Goal: Task Accomplishment & Management: Complete application form

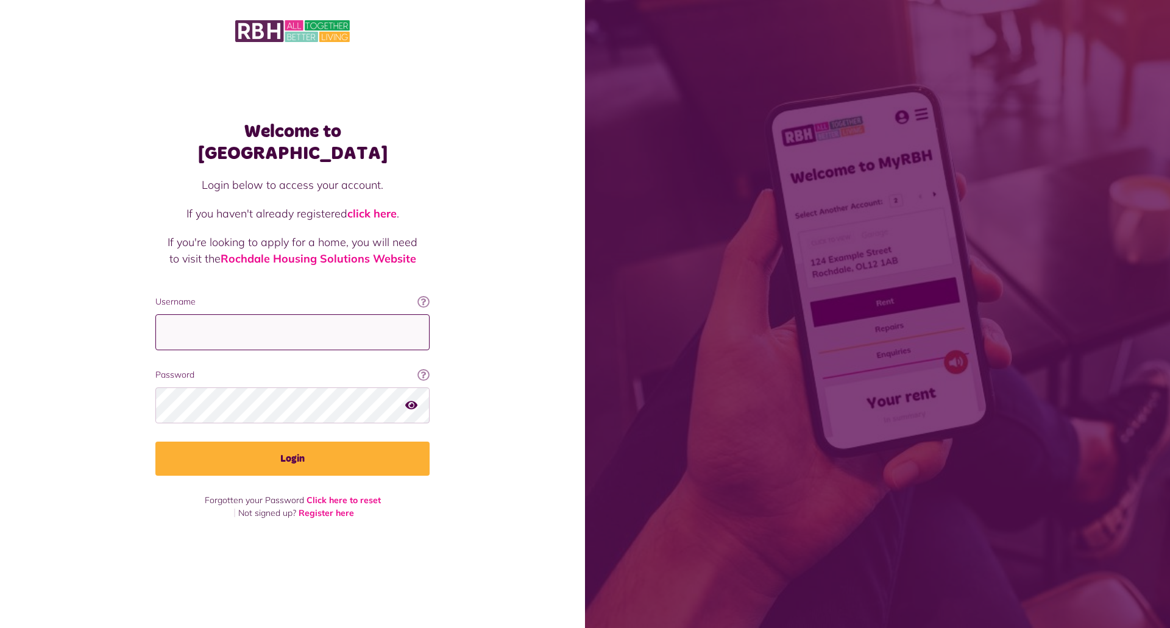
click at [205, 324] on input "Username" at bounding box center [292, 333] width 274 height 36
type input "**********"
click at [414, 400] on icon "button" at bounding box center [411, 405] width 12 height 11
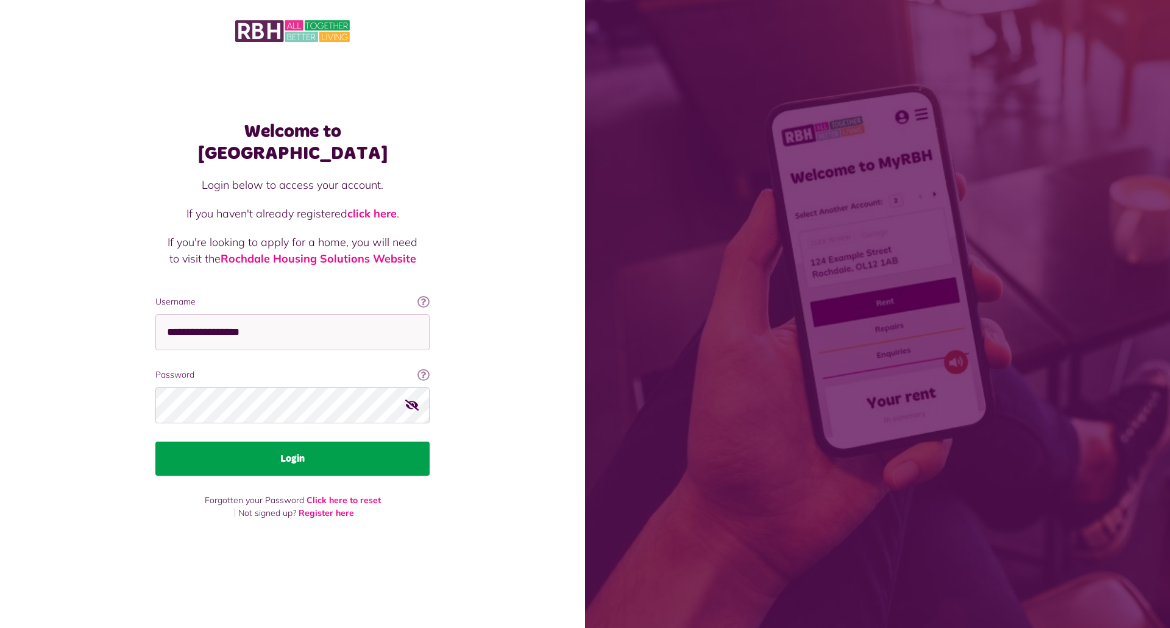
click at [276, 445] on button "Login" at bounding box center [292, 459] width 274 height 34
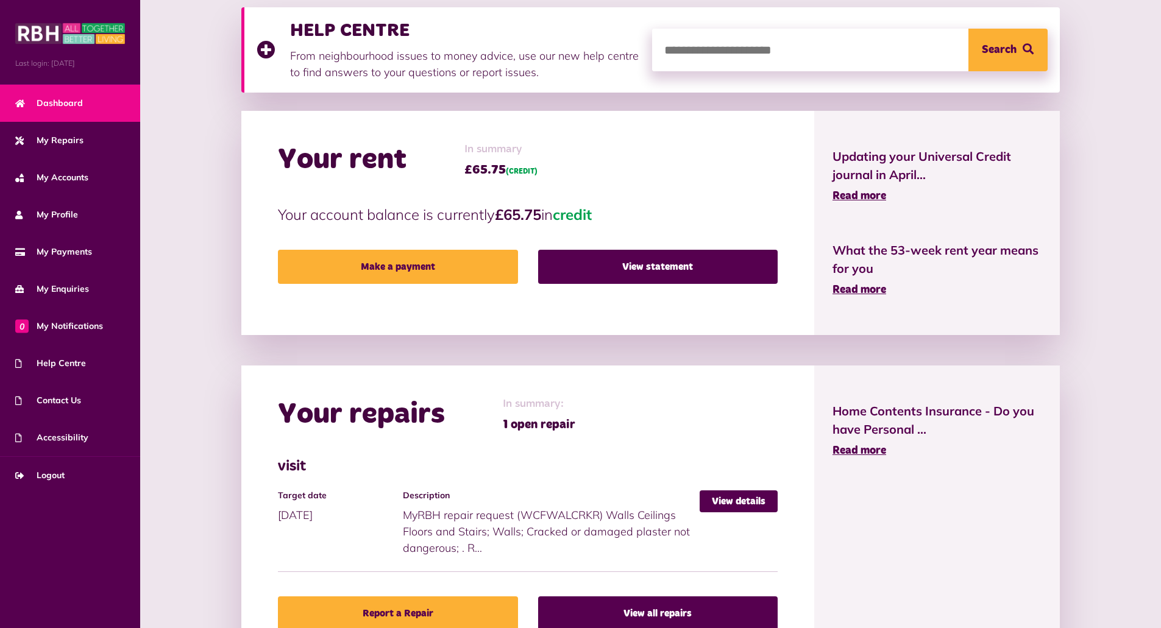
scroll to position [183, 0]
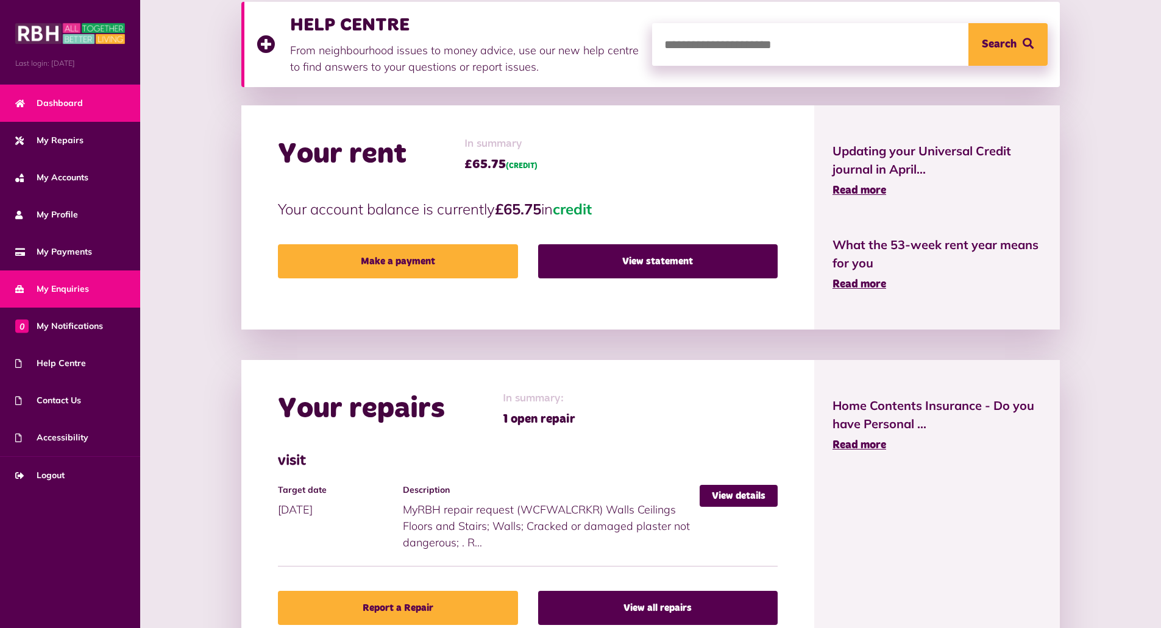
click at [62, 289] on span "My Enquiries" at bounding box center [52, 289] width 74 height 13
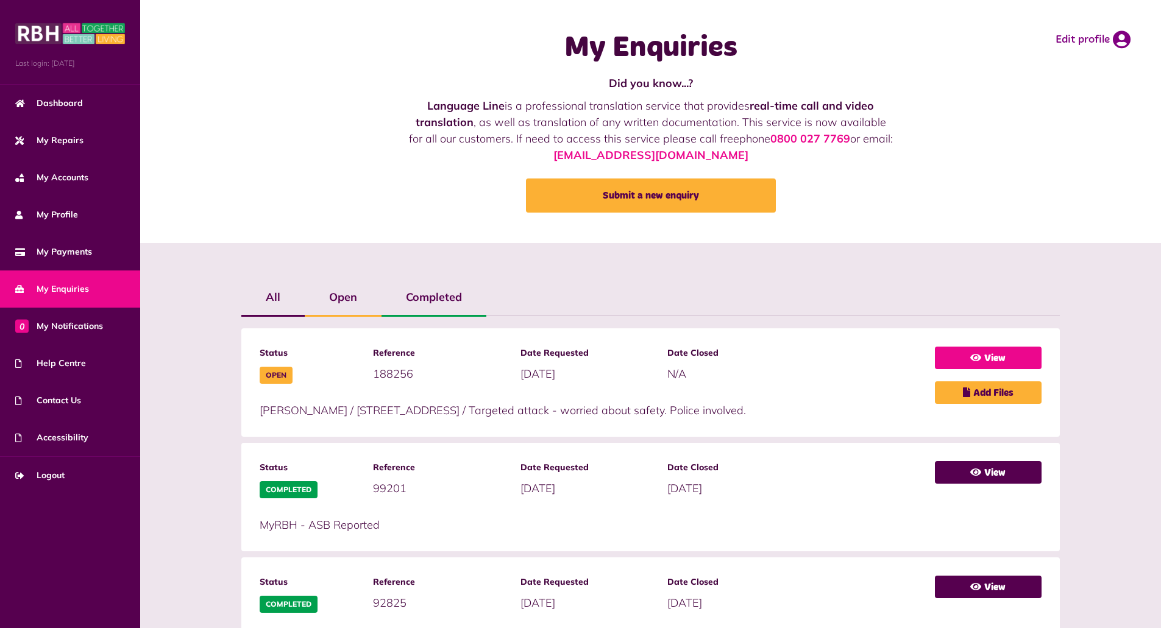
click at [999, 356] on link "View" at bounding box center [988, 358] width 107 height 23
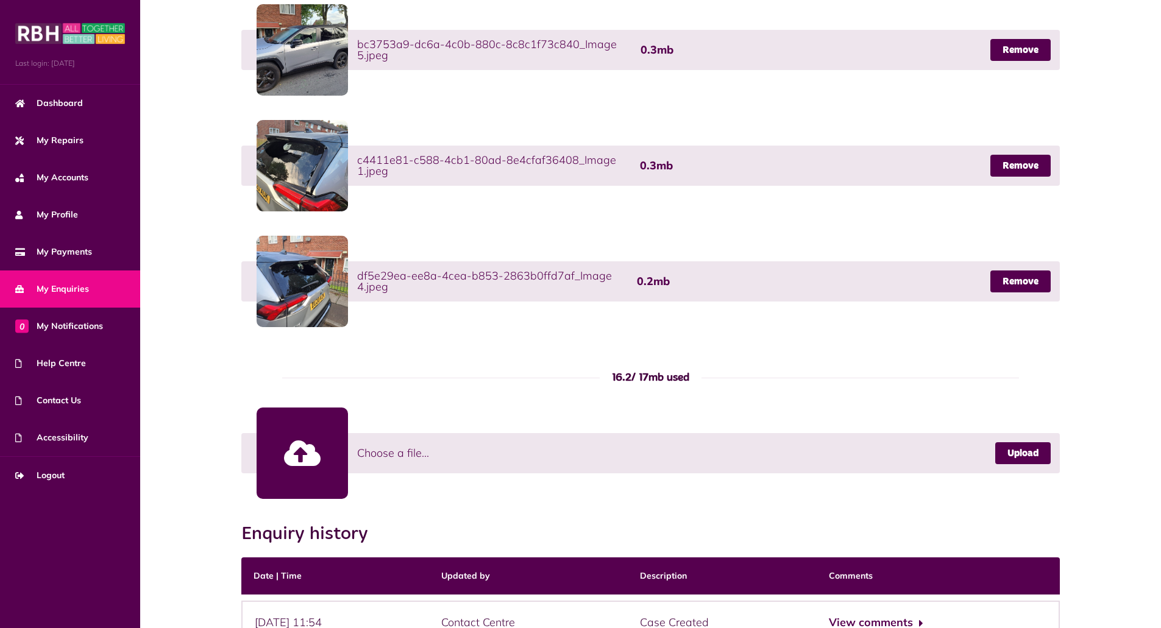
scroll to position [704, 0]
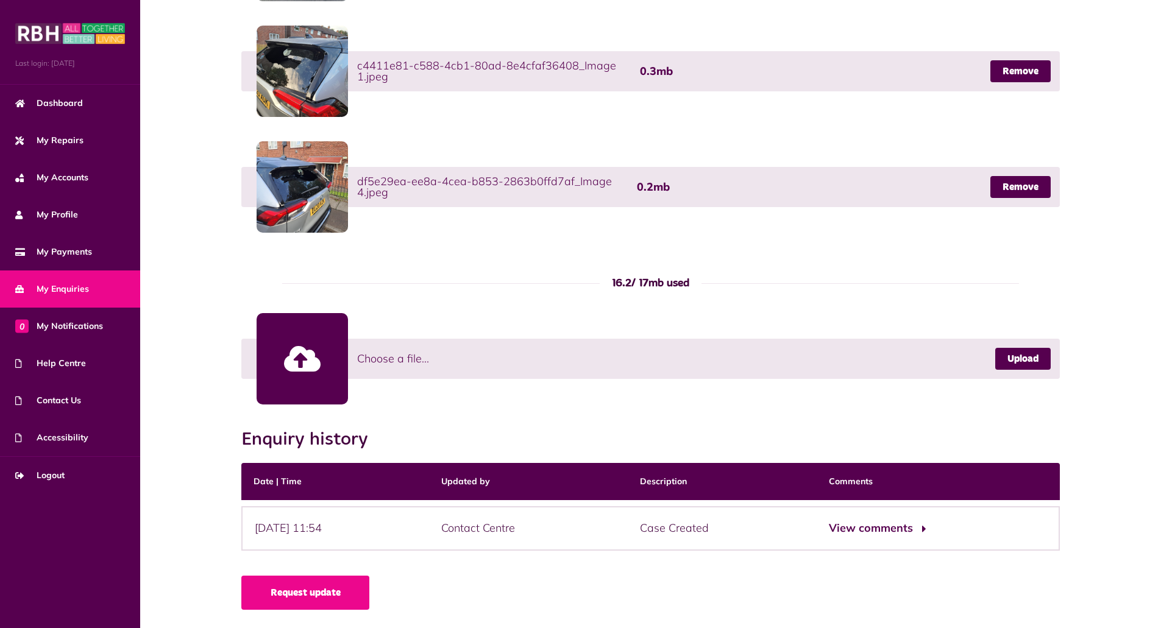
click at [891, 528] on button "View comments" at bounding box center [876, 529] width 94 height 18
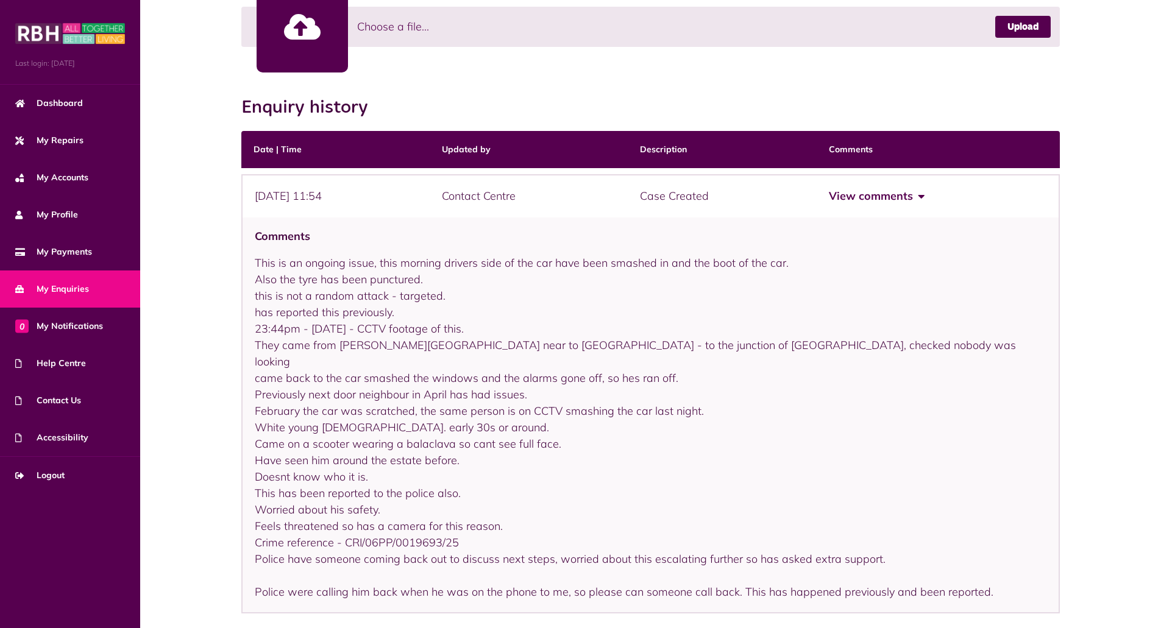
scroll to position [1082, 0]
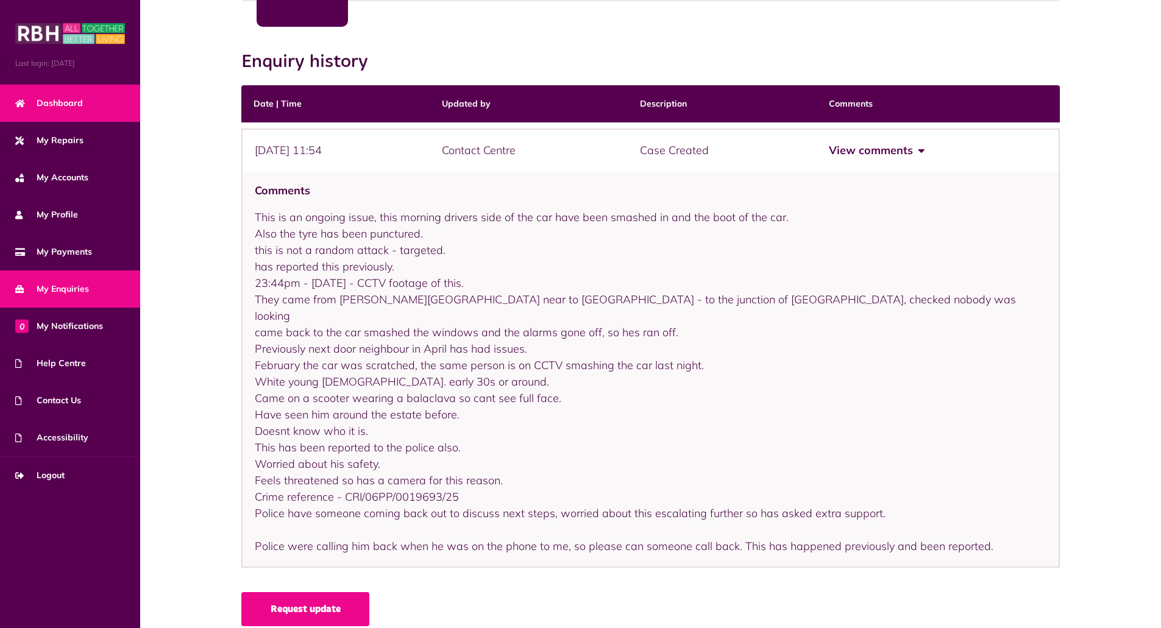
click at [52, 102] on span "Dashboard" at bounding box center [49, 103] width 68 height 13
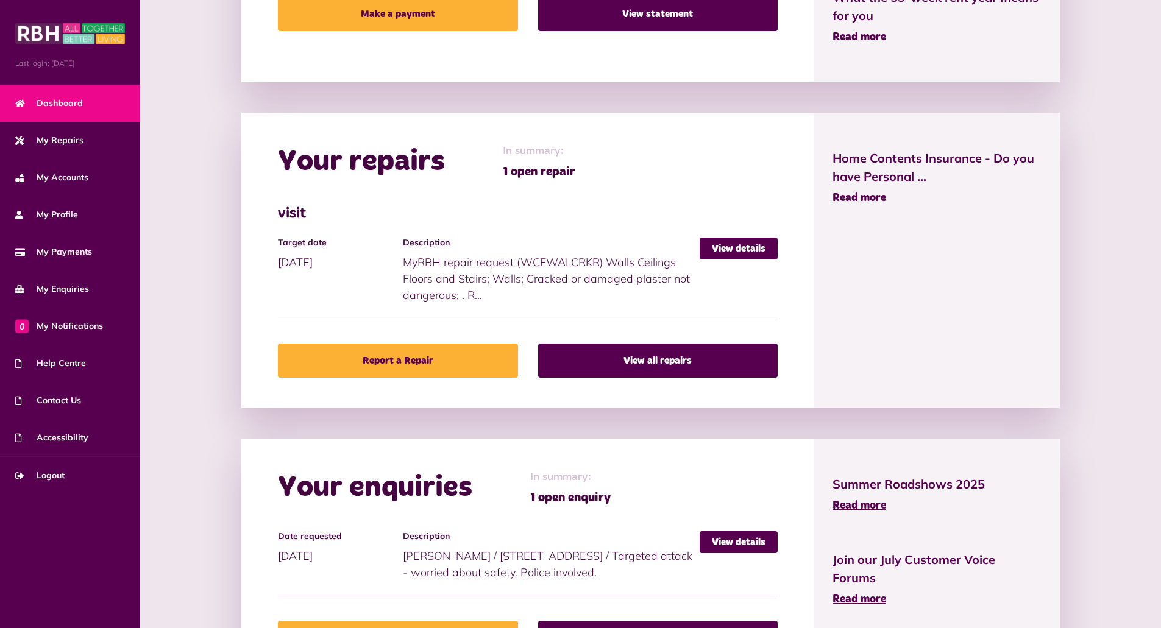
scroll to position [522, 0]
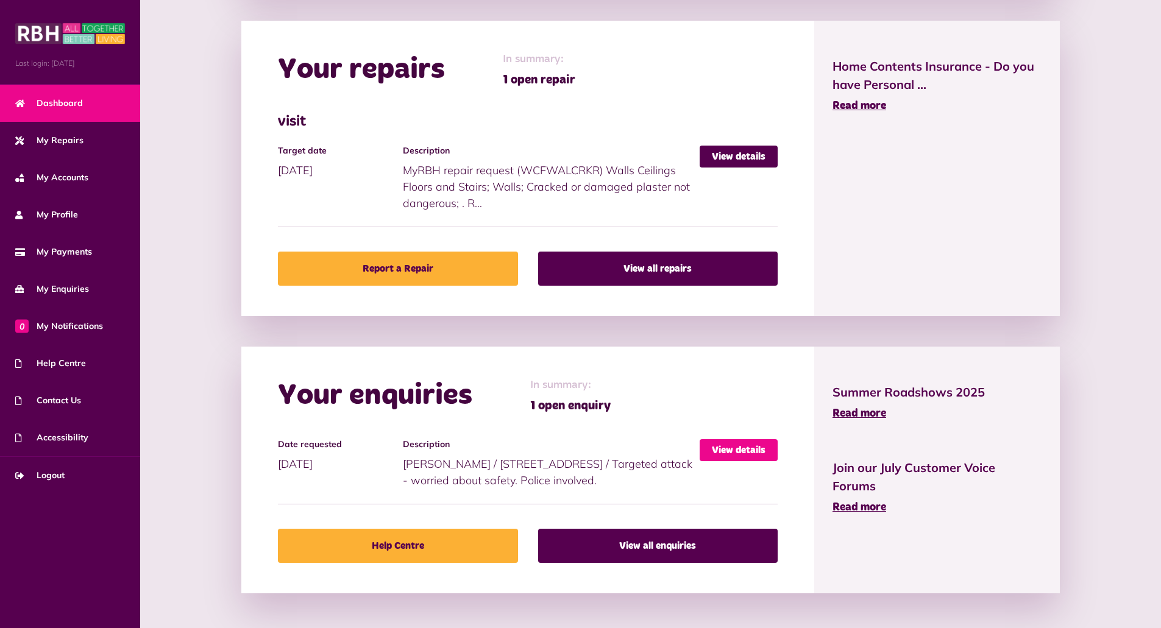
click at [735, 449] on link "View details" at bounding box center [739, 450] width 78 height 22
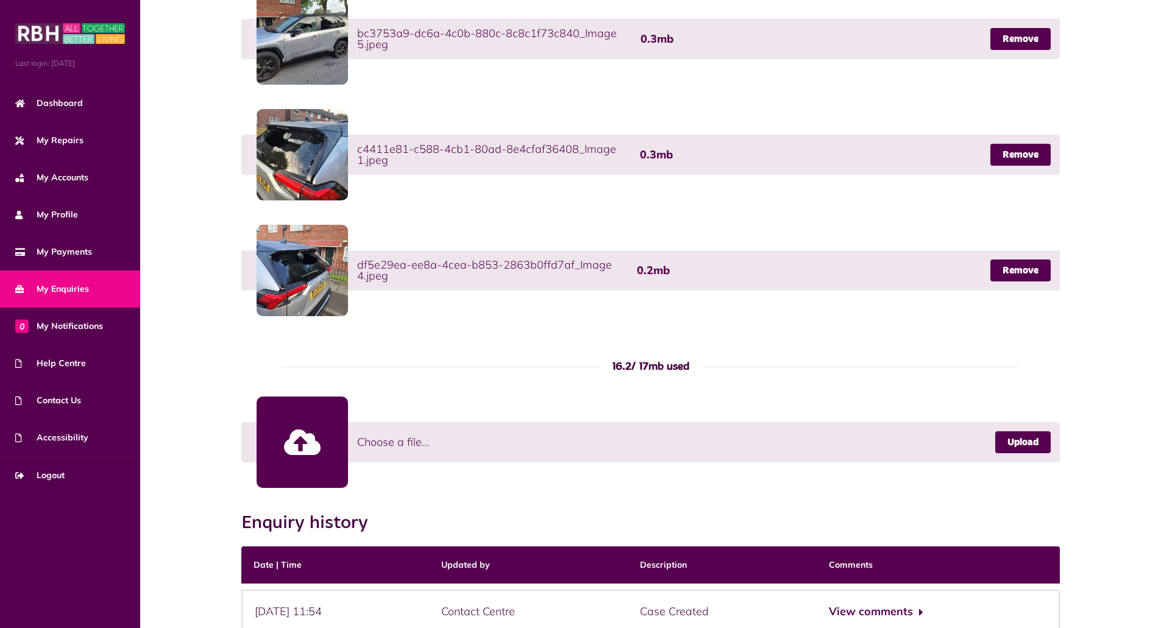
scroll to position [704, 0]
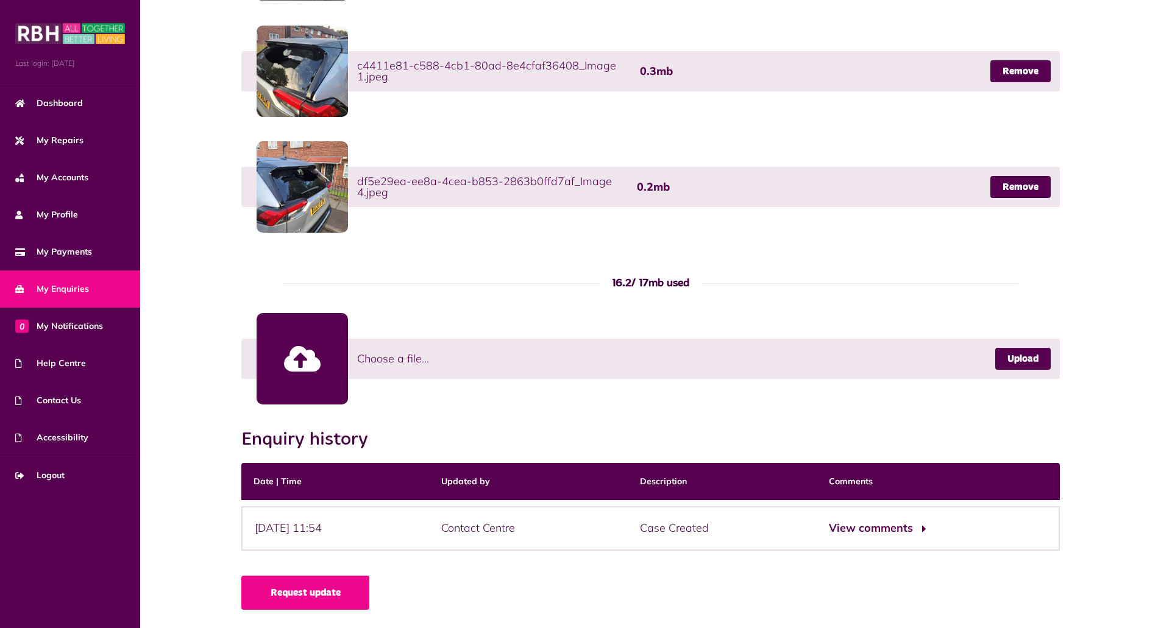
click at [877, 524] on button "View comments" at bounding box center [876, 529] width 94 height 18
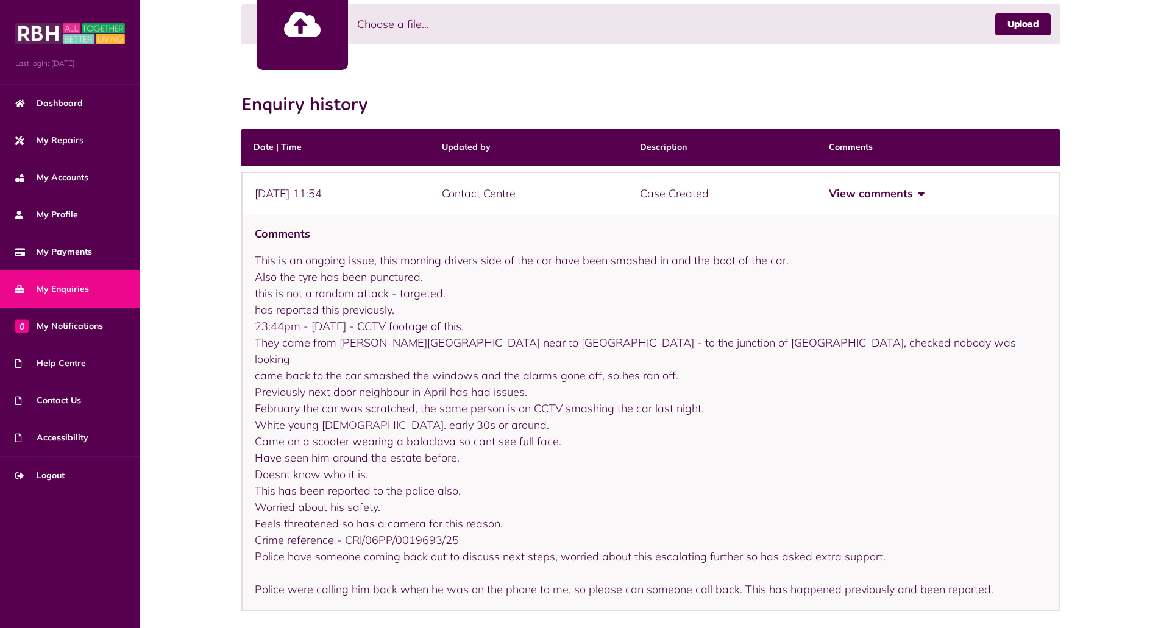
scroll to position [1082, 0]
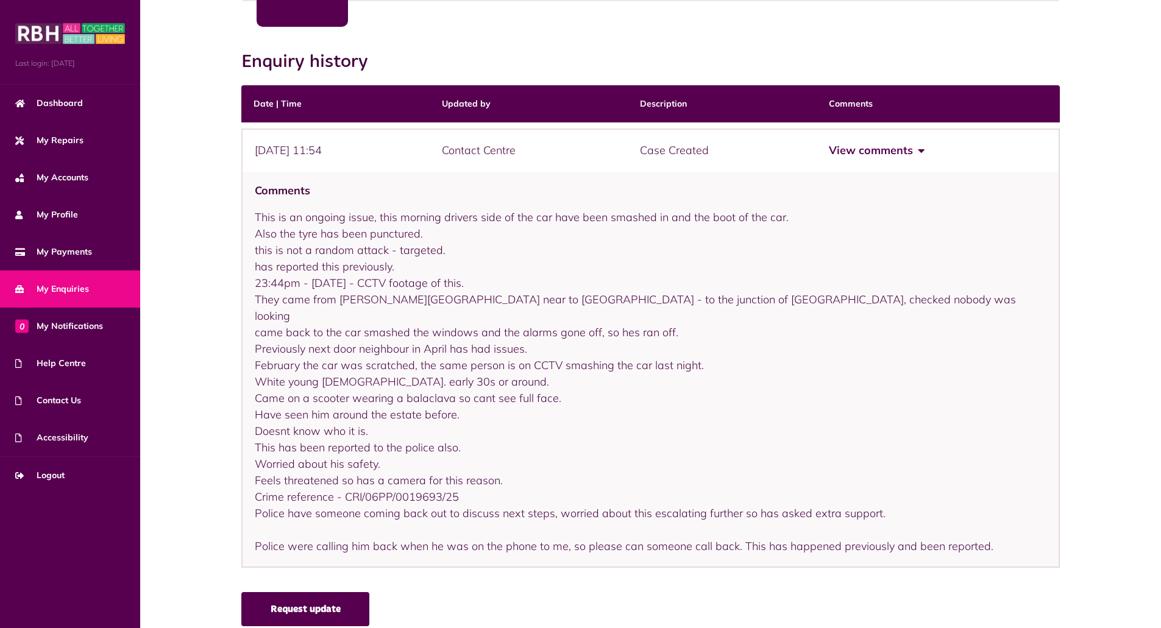
click at [308, 592] on link "Request update" at bounding box center [305, 609] width 128 height 34
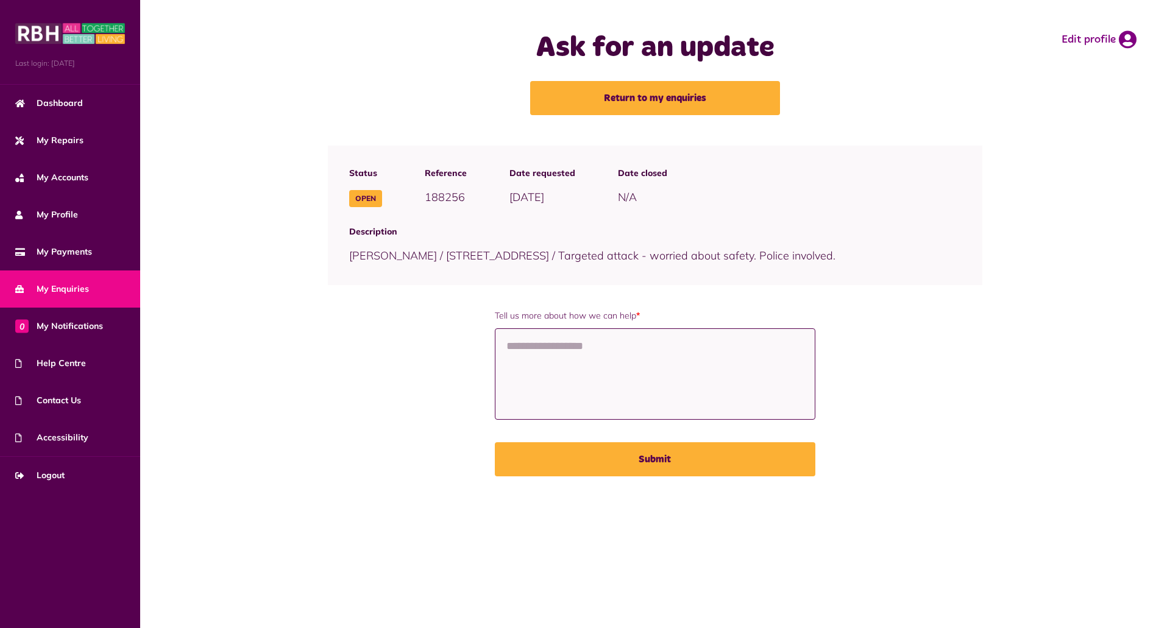
click at [566, 361] on textarea "Tell us more about how we can help *" at bounding box center [655, 374] width 321 height 91
click at [82, 293] on span "My Enquiries" at bounding box center [52, 289] width 74 height 13
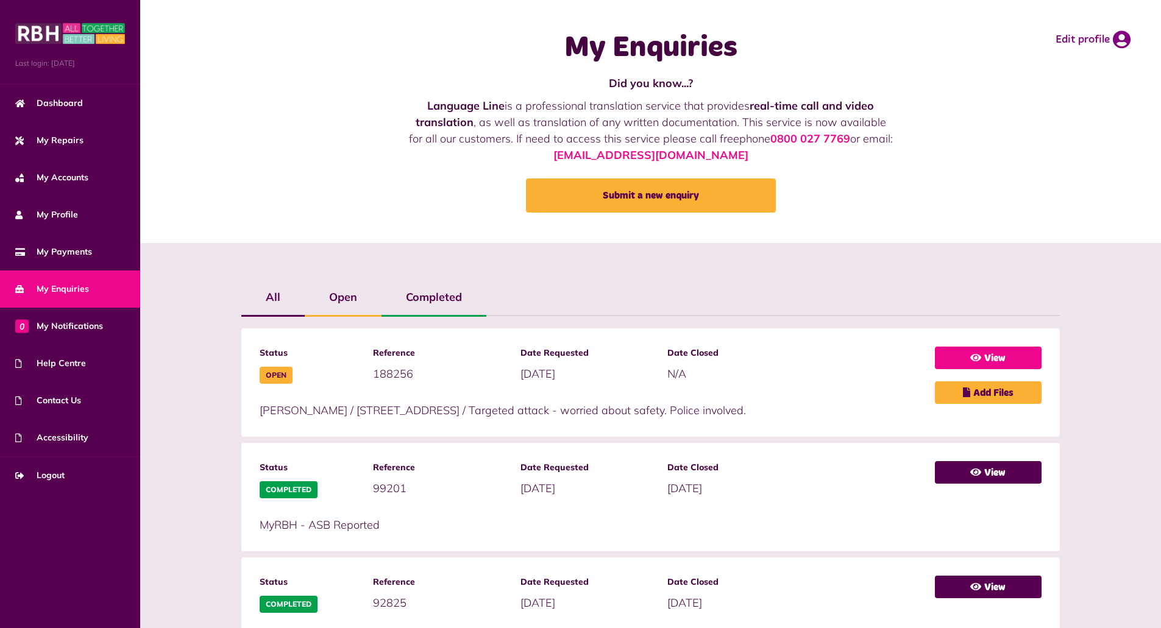
click at [994, 358] on link "View" at bounding box center [988, 358] width 107 height 23
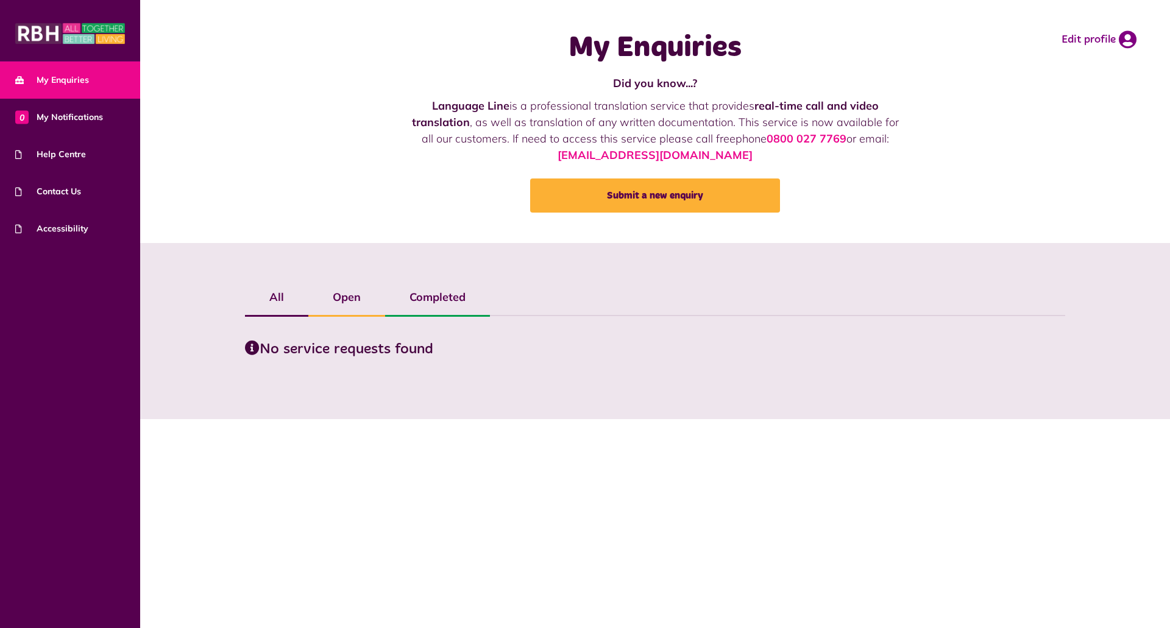
click at [339, 290] on label "Open" at bounding box center [346, 297] width 77 height 35
click at [62, 112] on span "0 My Notifications" at bounding box center [59, 117] width 88 height 13
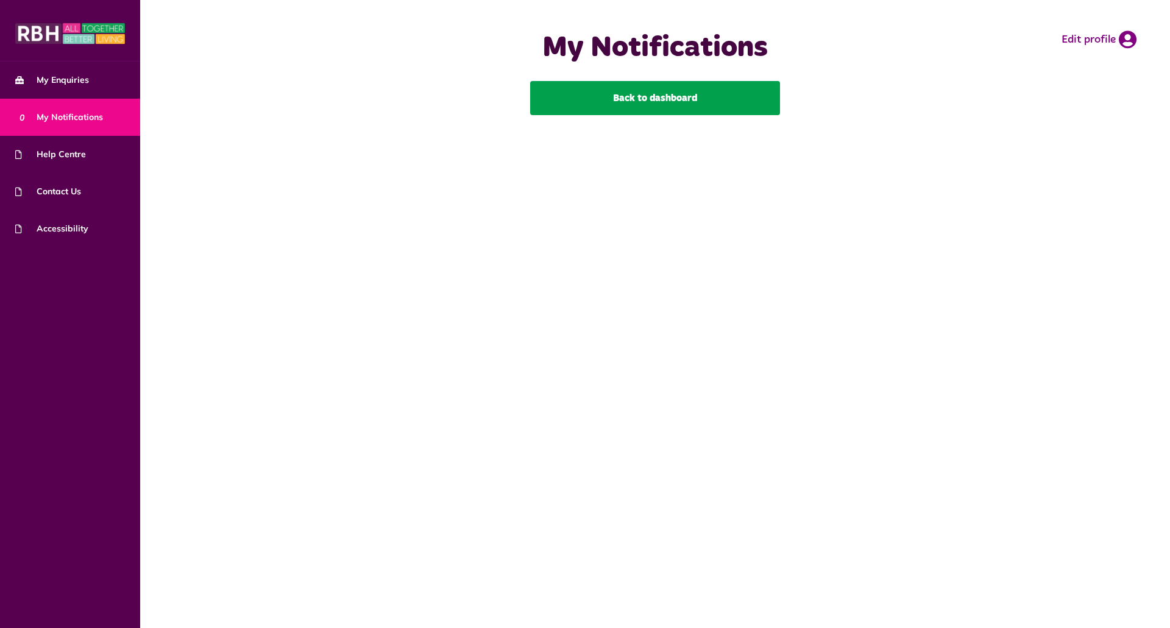
click at [672, 104] on link "Back to dashboard" at bounding box center [655, 98] width 250 height 34
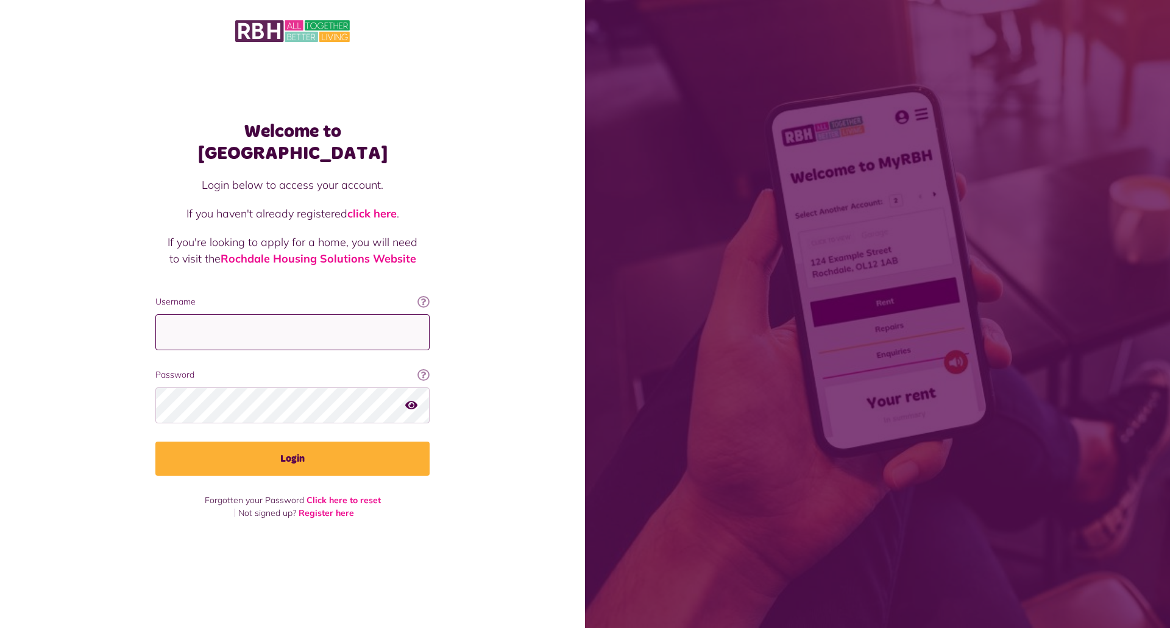
click at [249, 323] on input "Username" at bounding box center [292, 333] width 274 height 36
type input "**********"
click at [413, 400] on icon "button" at bounding box center [411, 405] width 12 height 11
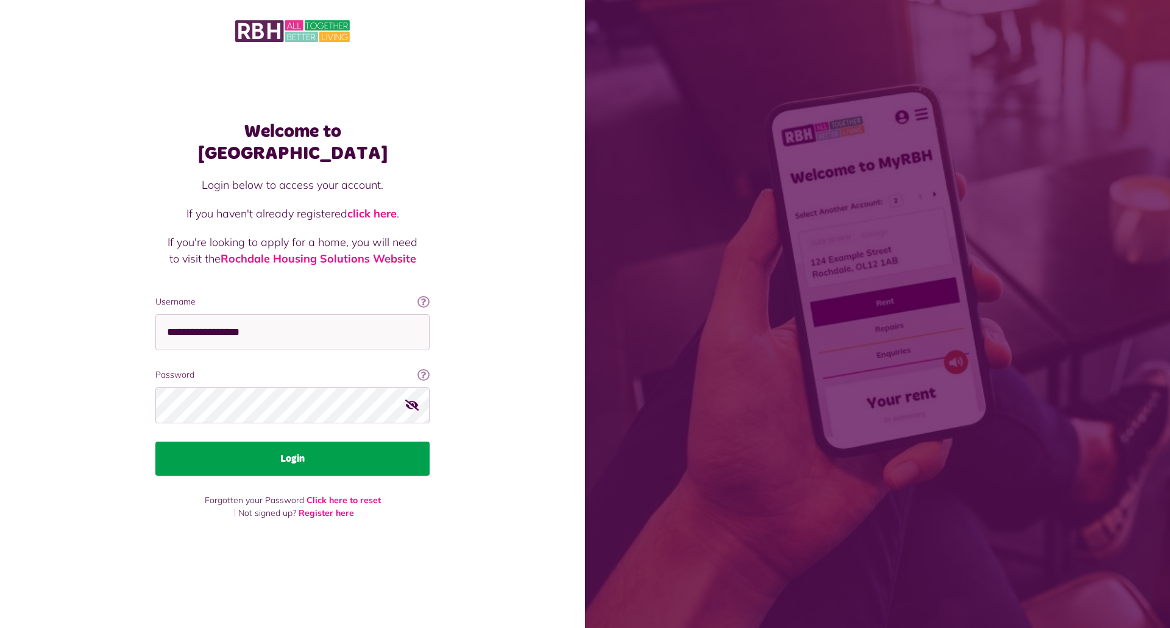
click at [310, 450] on button "Login" at bounding box center [292, 459] width 274 height 34
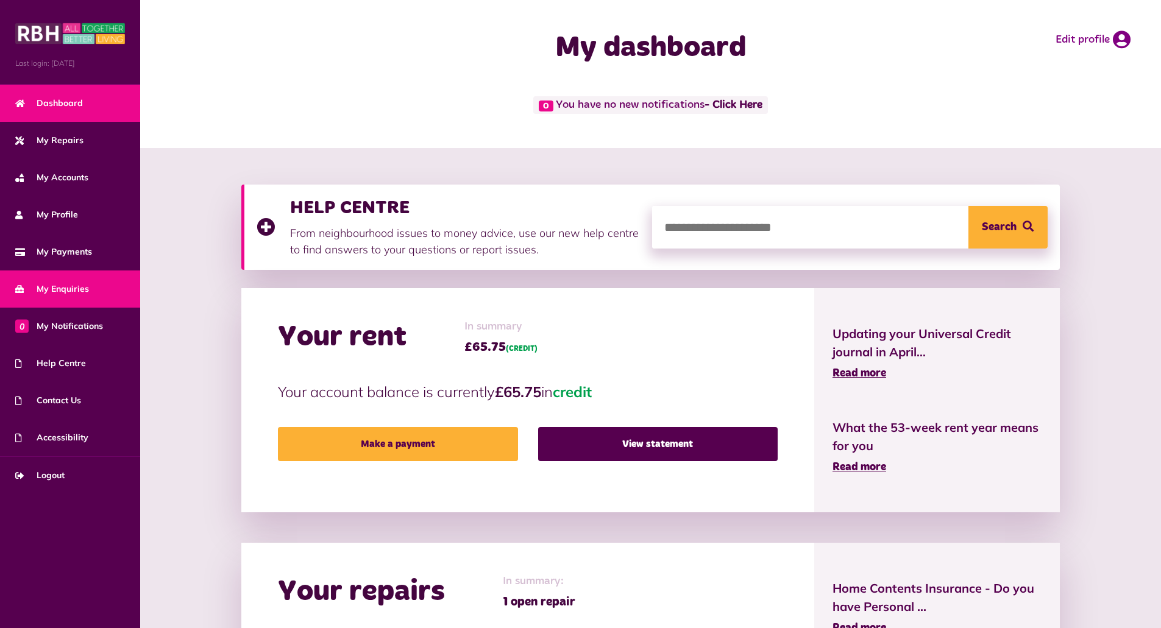
click at [69, 296] on span "My Enquiries" at bounding box center [52, 289] width 74 height 13
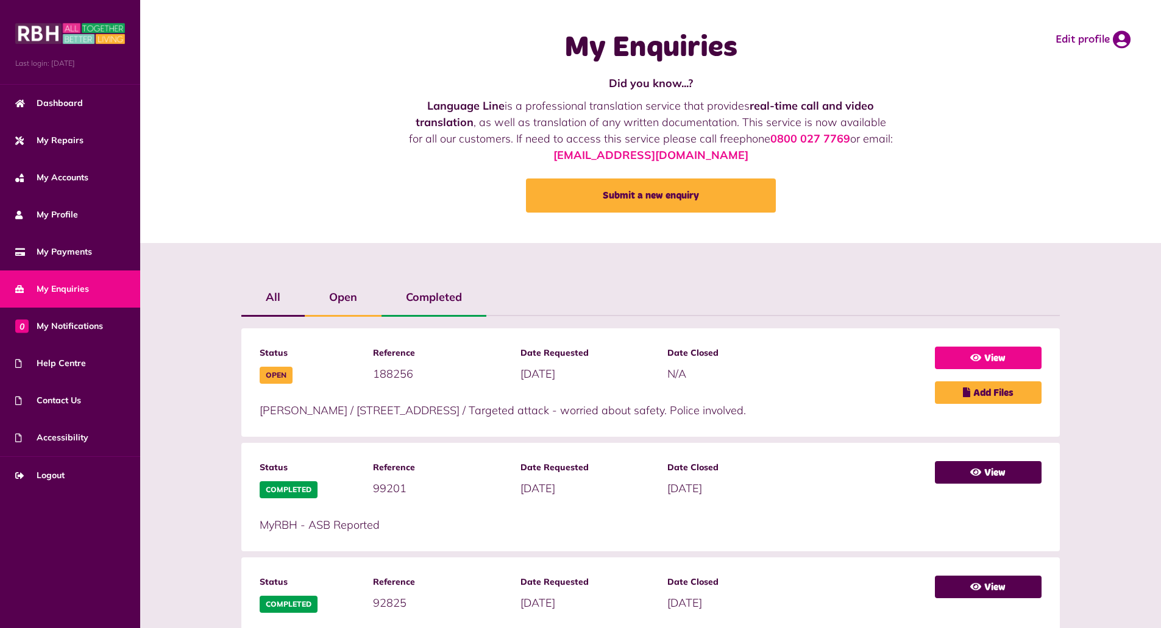
click at [991, 353] on link "View" at bounding box center [988, 358] width 107 height 23
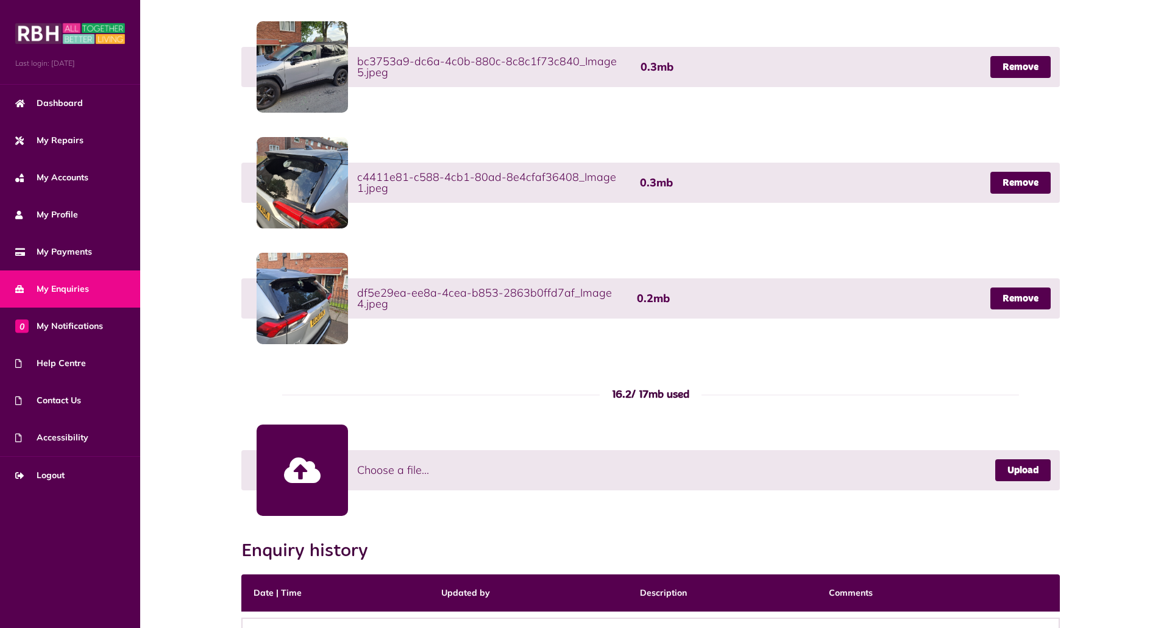
scroll to position [704, 0]
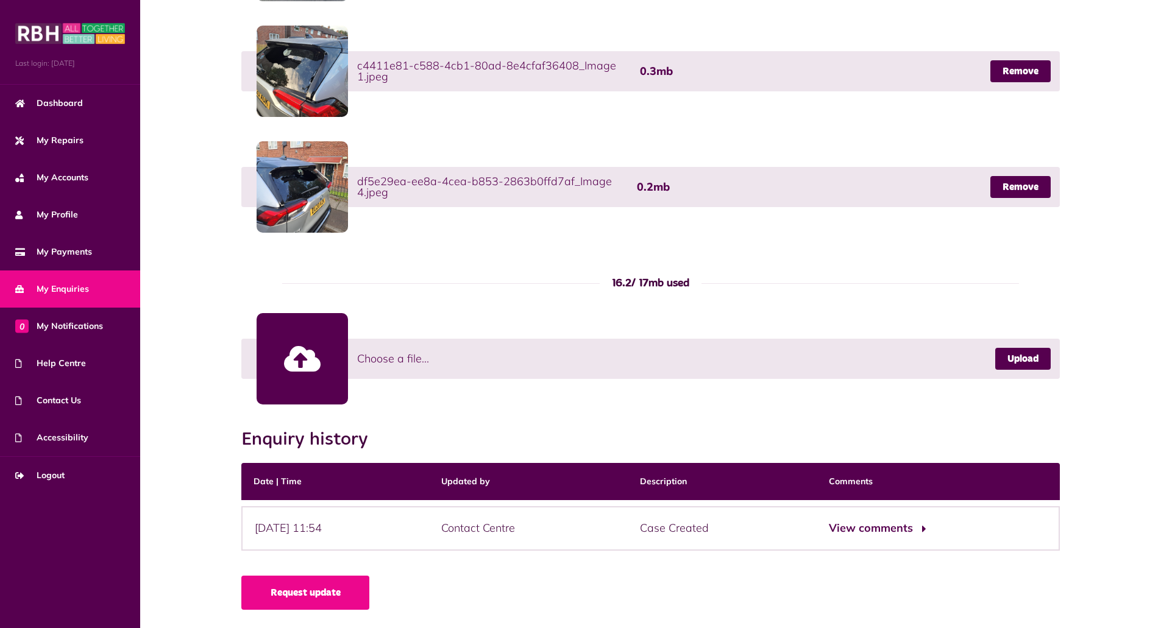
click at [883, 532] on button "View comments" at bounding box center [876, 529] width 94 height 18
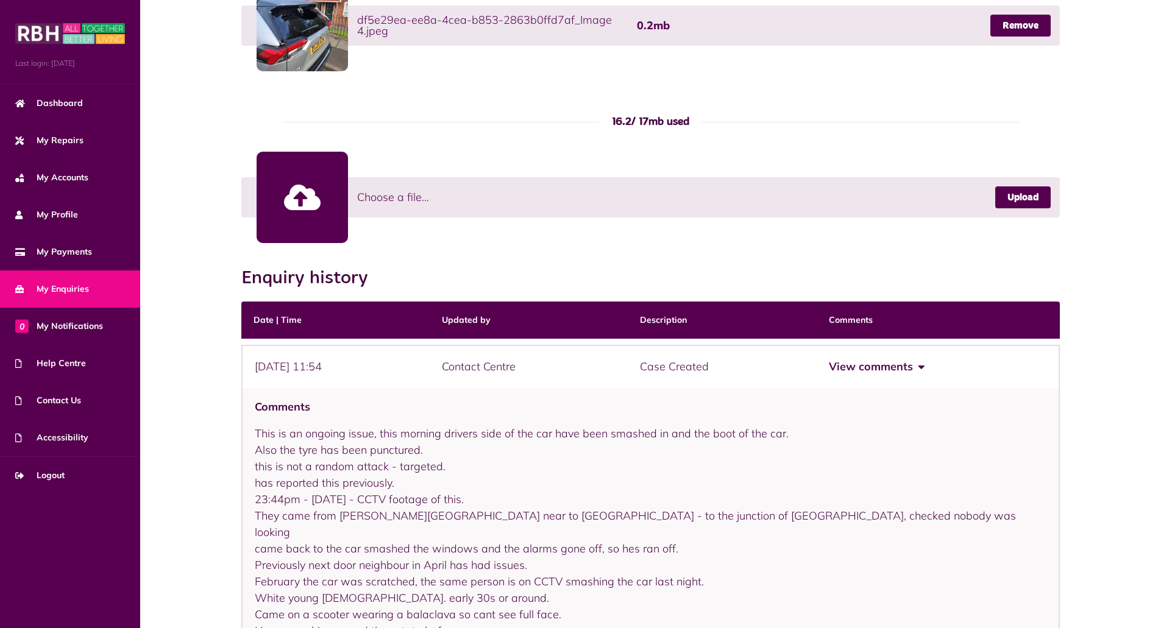
scroll to position [1082, 0]
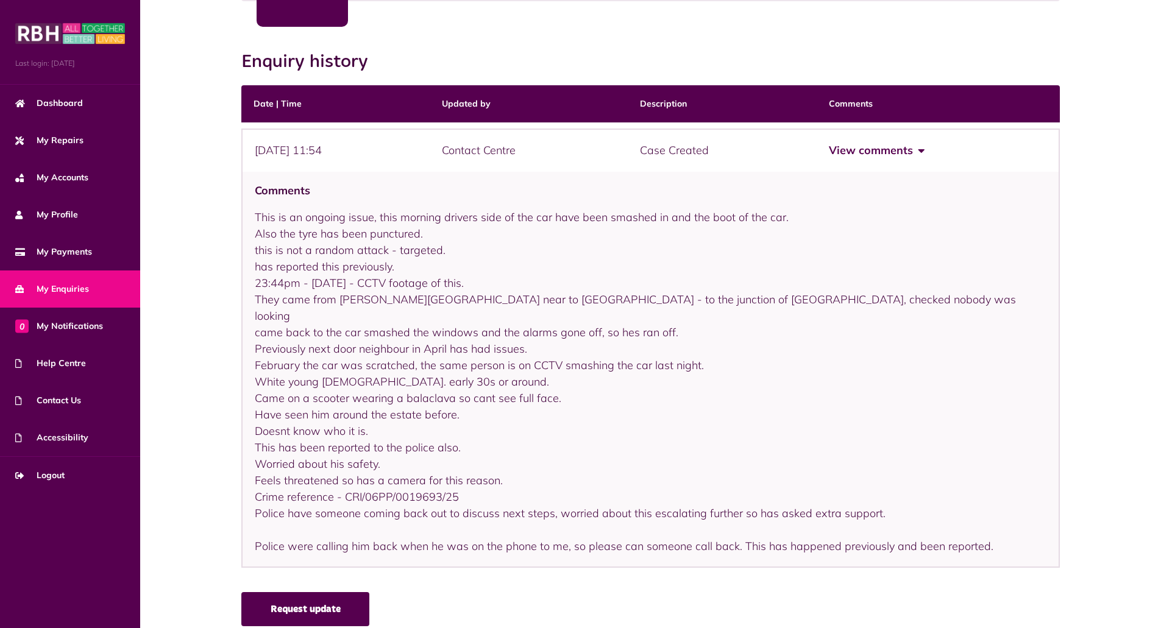
click at [288, 592] on link "Request update" at bounding box center [305, 609] width 128 height 34
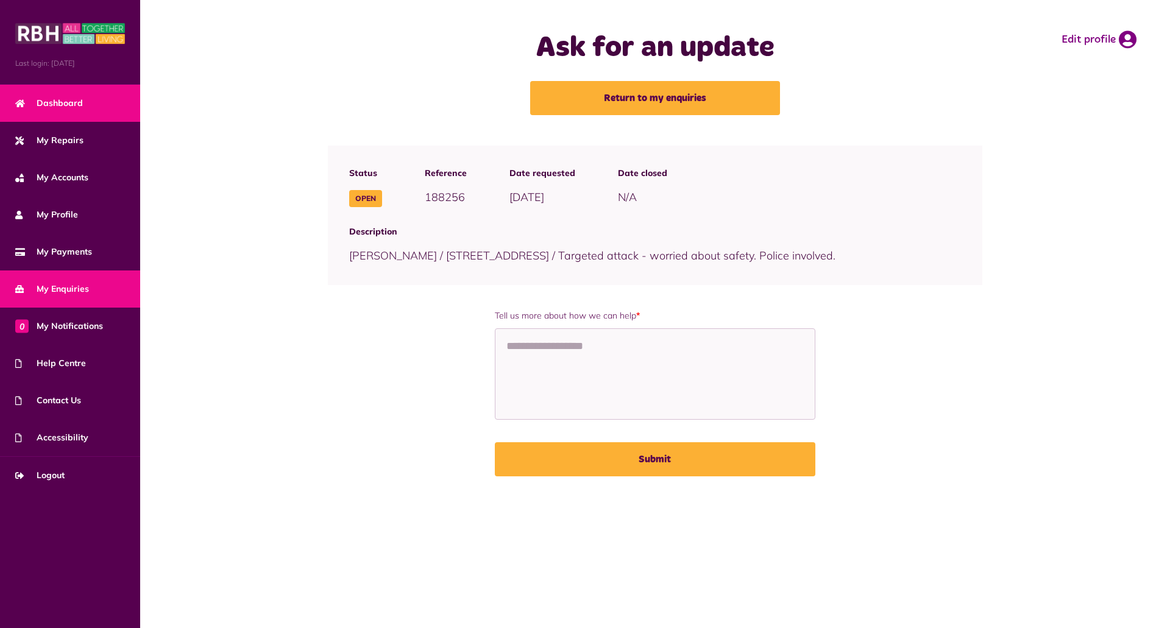
click at [54, 102] on span "Dashboard" at bounding box center [49, 103] width 68 height 13
